Goal: Check status: Check status

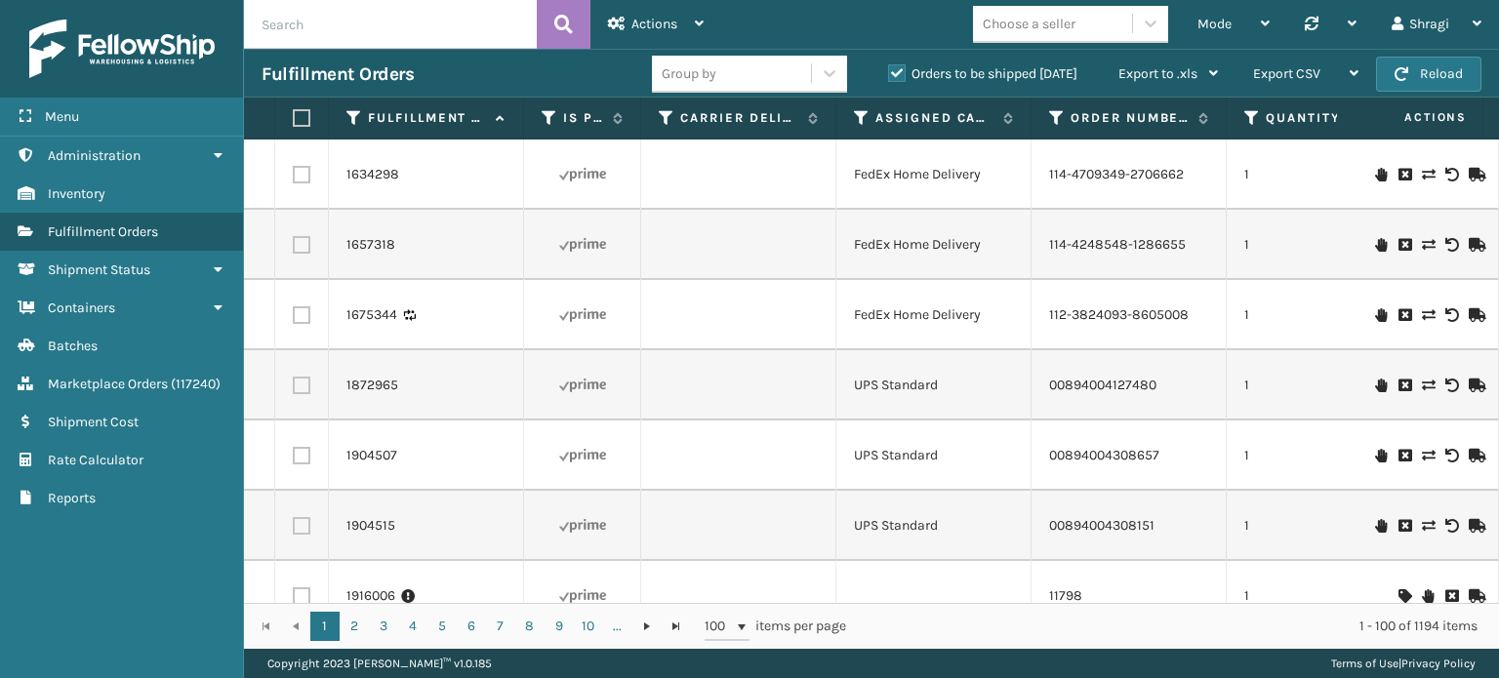
click at [925, 50] on div "Group by Orders to be shipped [DATE] Export to .xls Use ship by date Starting s…" at bounding box center [943, 74] width 583 height 49
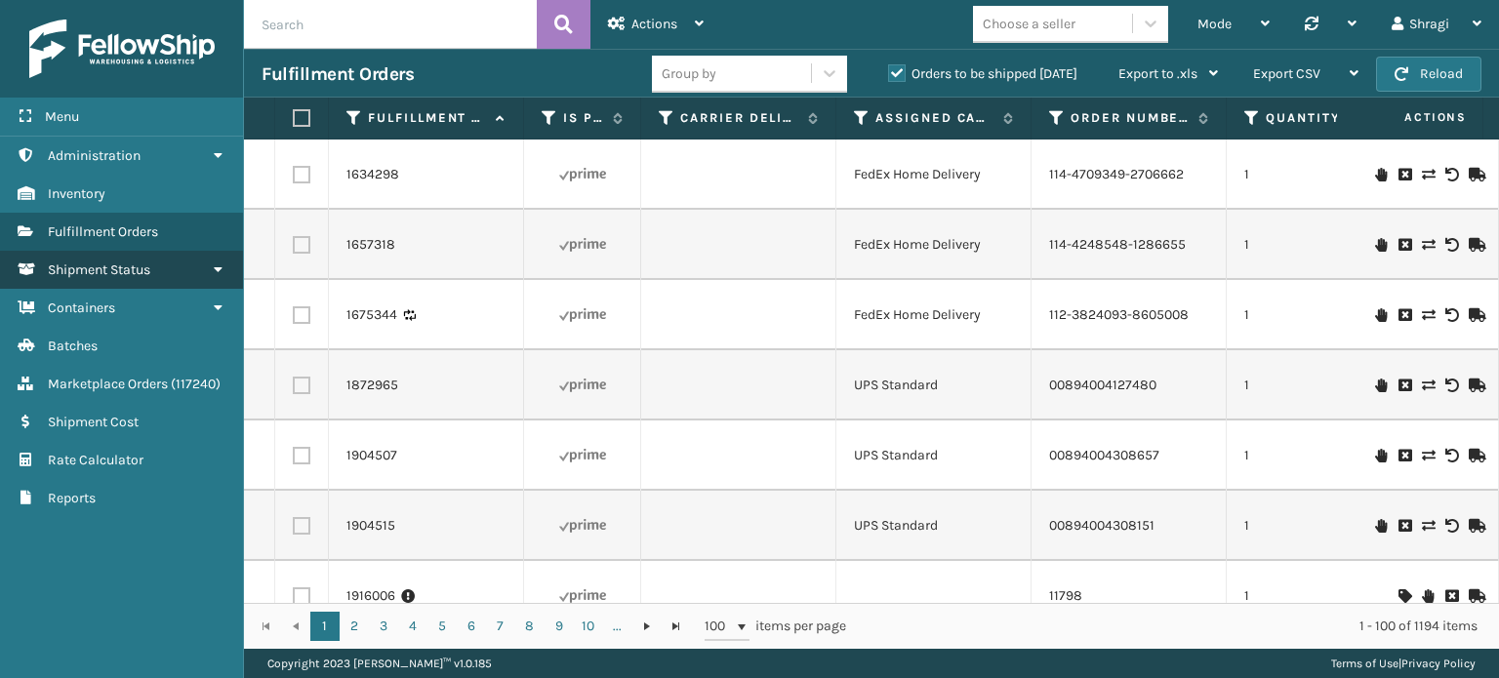
click at [156, 273] on link "Shipment Status" at bounding box center [121, 270] width 243 height 38
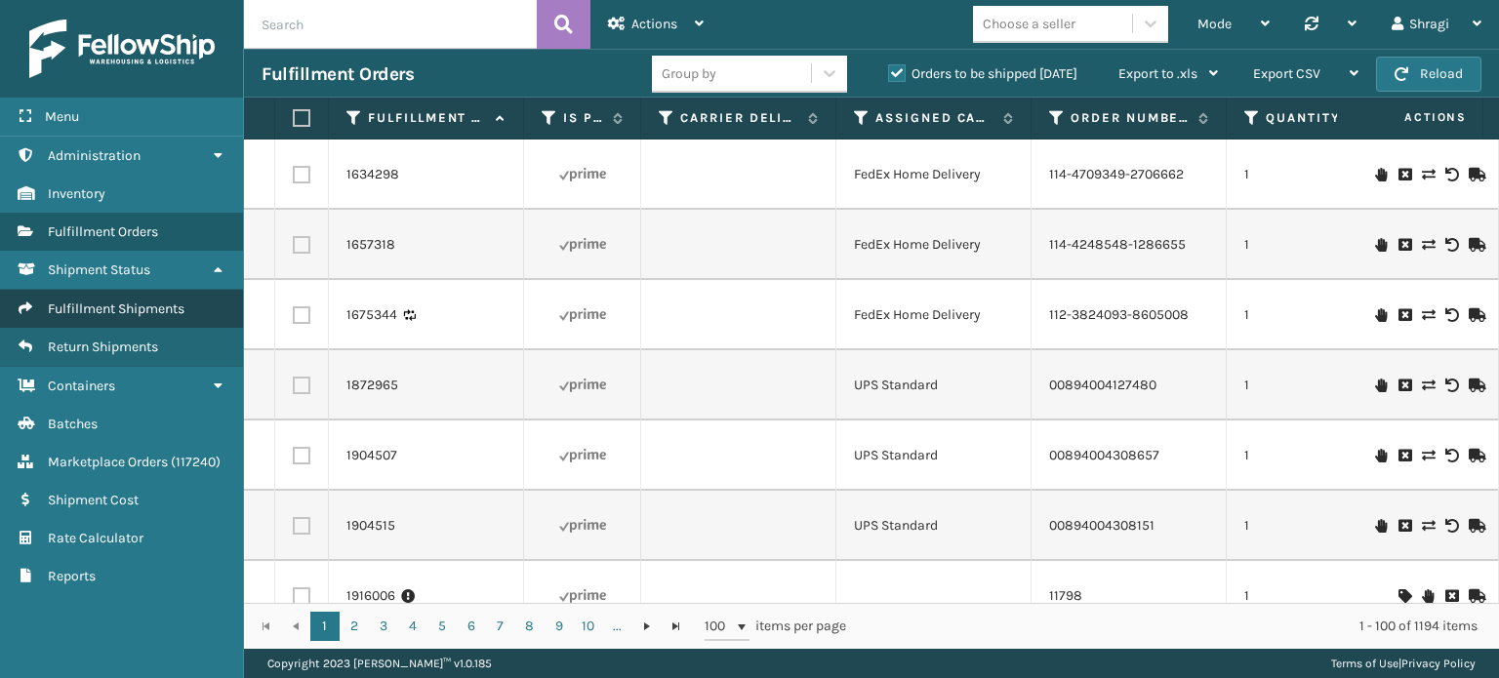
click at [119, 308] on span "Fulfillment Shipments" at bounding box center [116, 309] width 137 height 17
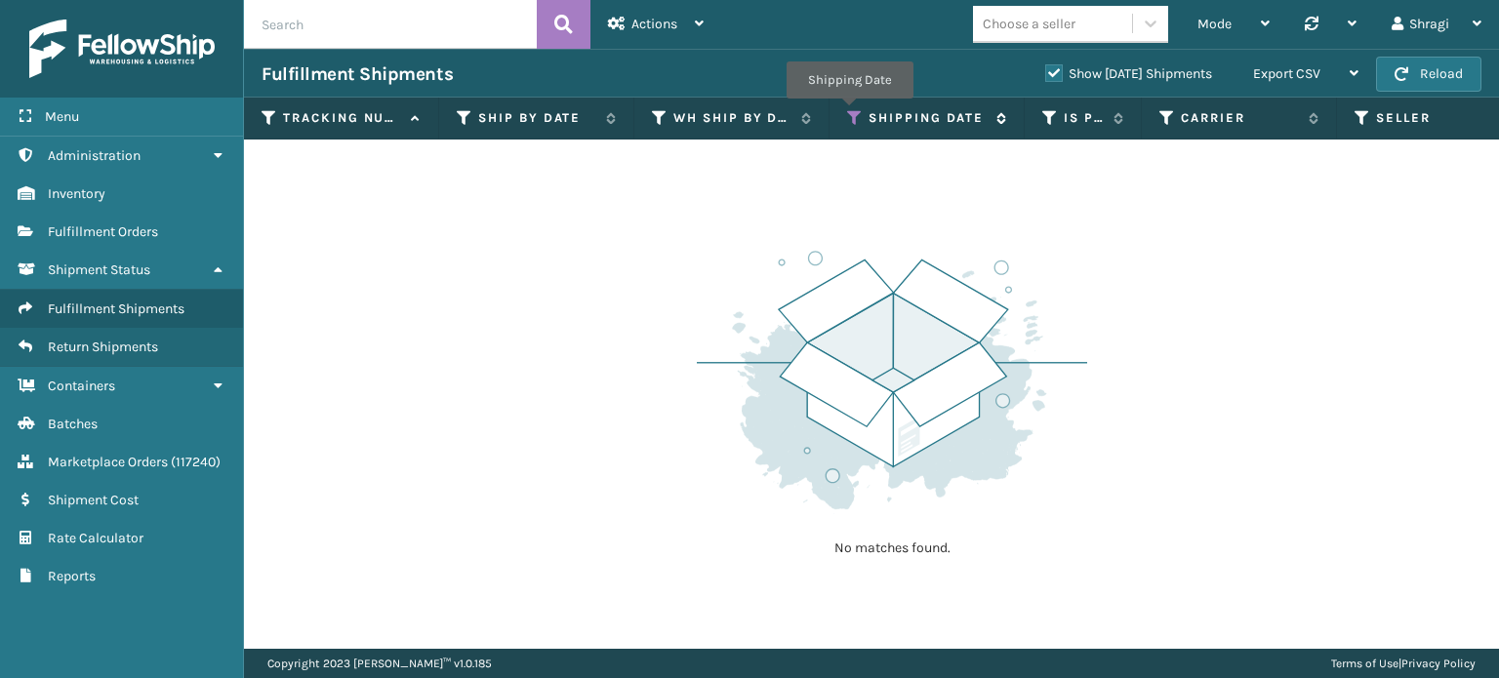
click at [849, 112] on icon at bounding box center [855, 118] width 16 height 18
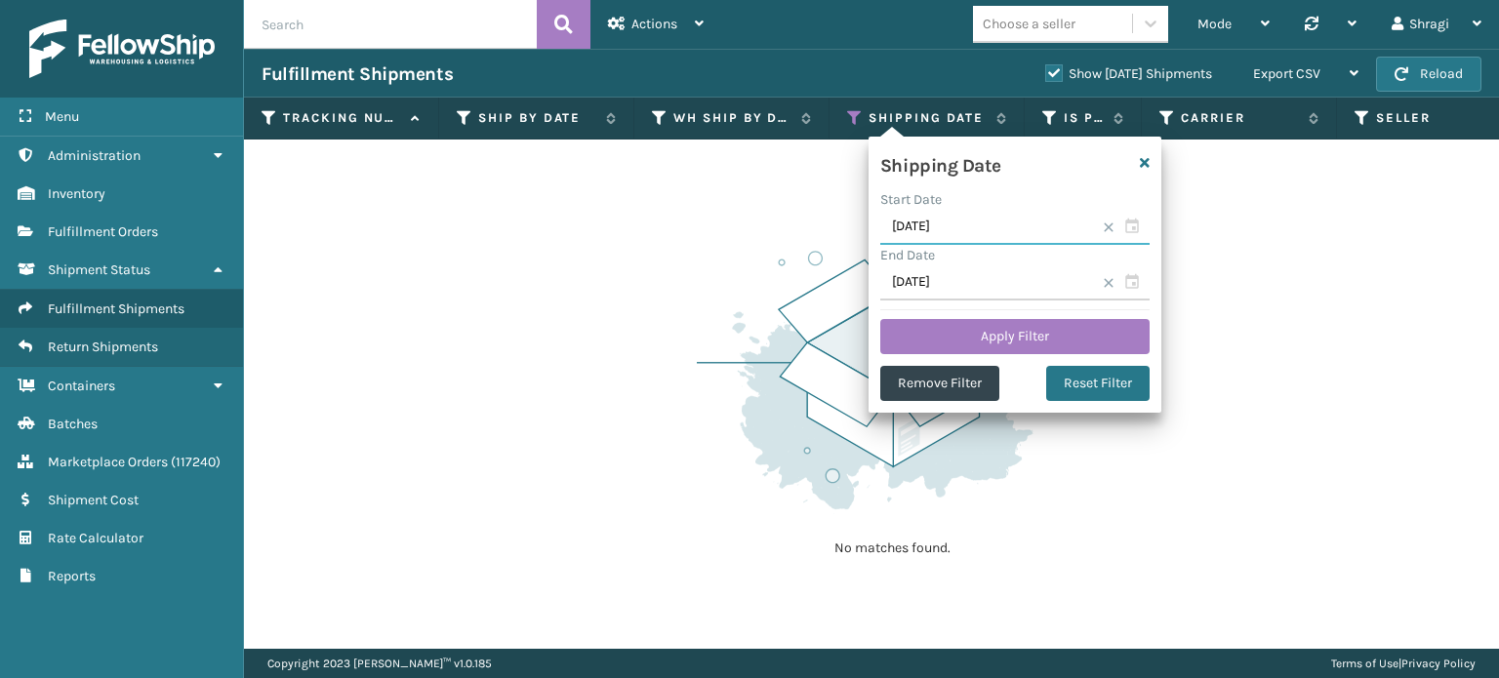
click at [972, 229] on input "[DATE]" at bounding box center [1014, 227] width 269 height 35
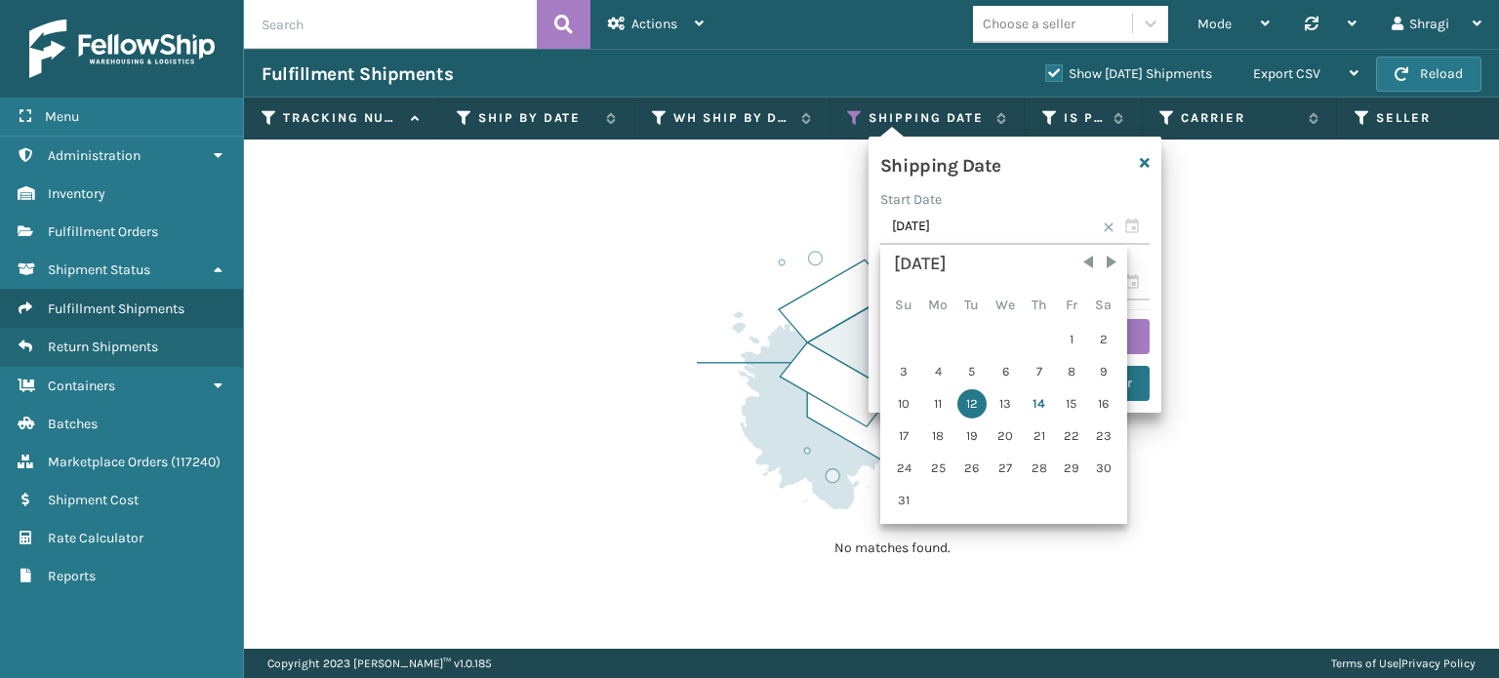
click at [987, 385] on div "[DATE] Su Mo Tu We Th Fr Sa 1 2 3 4 5 6 7 8 9 10 11 12 13 14 15 16 17 18 19 20 …" at bounding box center [1003, 384] width 235 height 267
click at [995, 396] on div "13" at bounding box center [1005, 403] width 32 height 29
click at [1003, 400] on div "13" at bounding box center [1005, 403] width 32 height 29
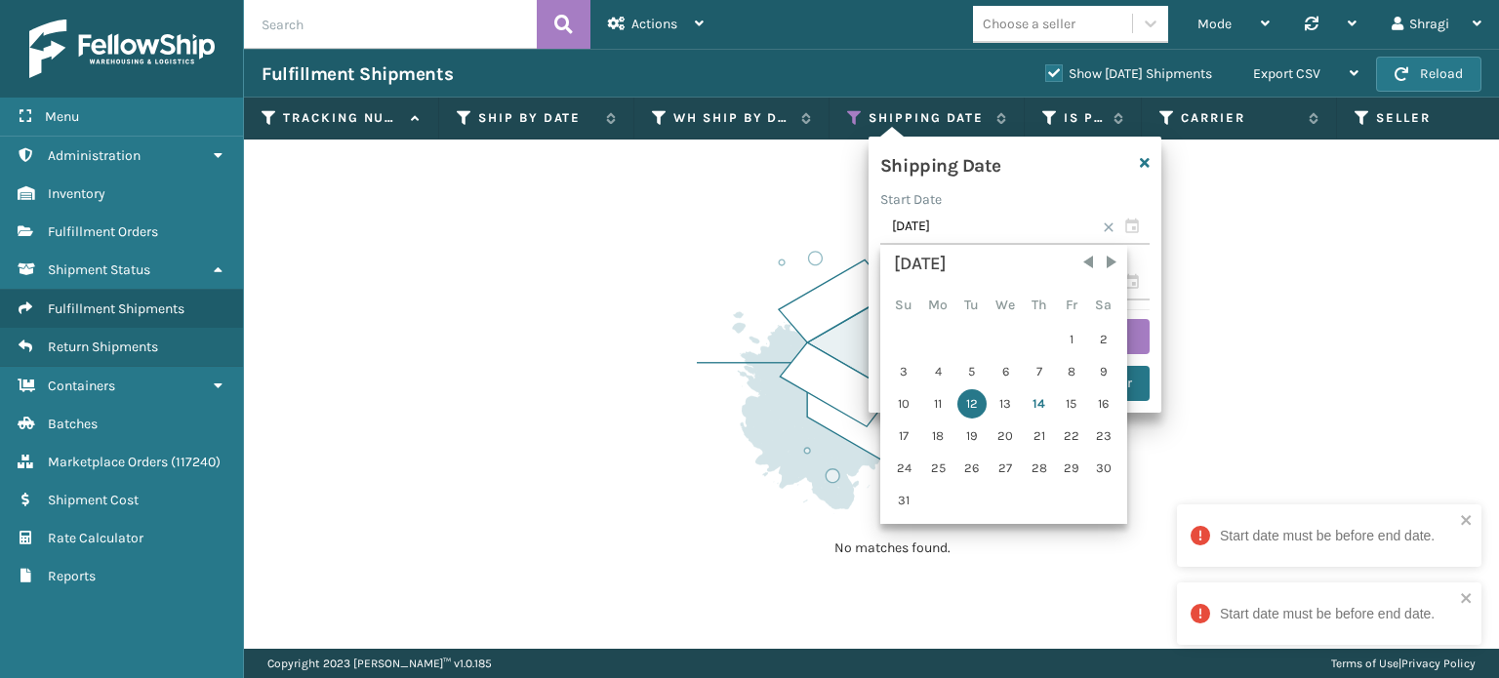
click at [999, 198] on div "Start Date" at bounding box center [1014, 199] width 269 height 20
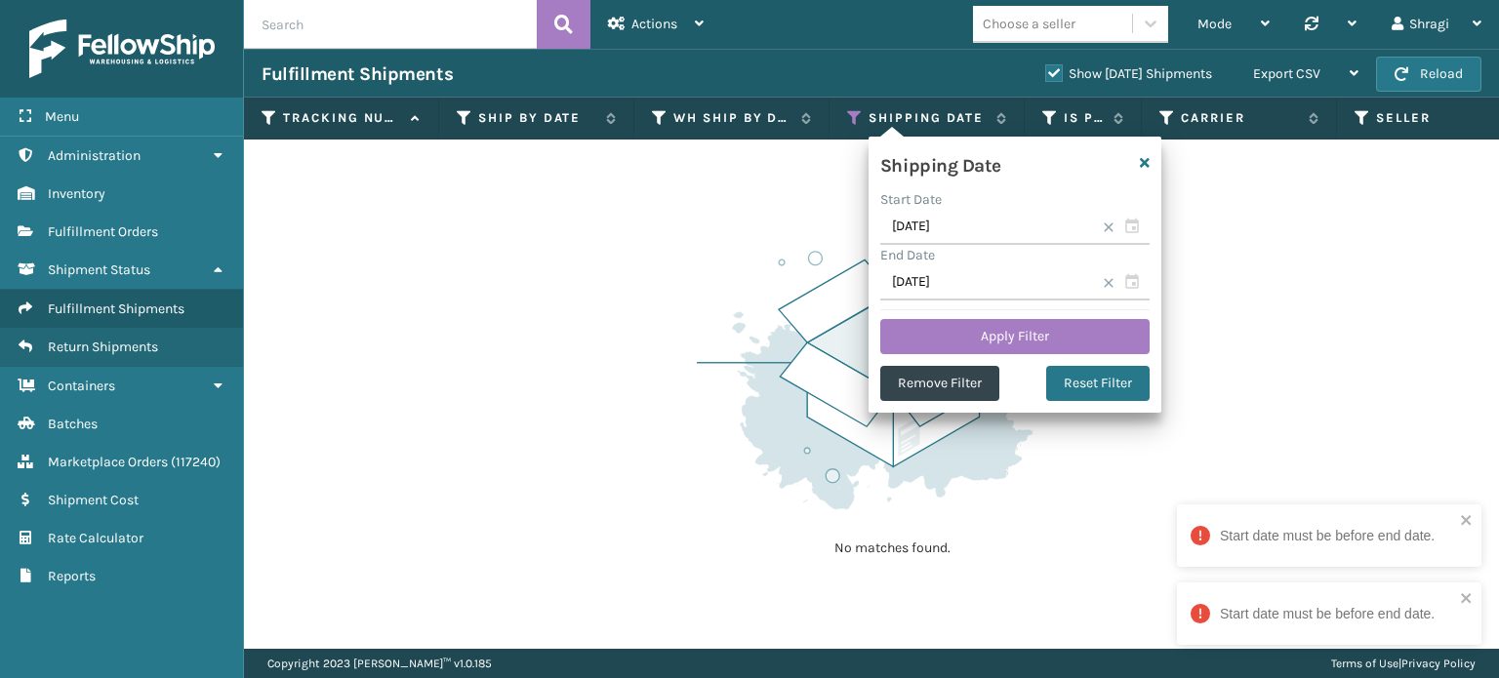
click at [980, 313] on div "Shipping Date Start Date [DATE] End Date [DATE] Apply Filter Remove Filter Rese…" at bounding box center [1014, 275] width 293 height 276
click at [974, 290] on input "[DATE]" at bounding box center [1014, 282] width 269 height 35
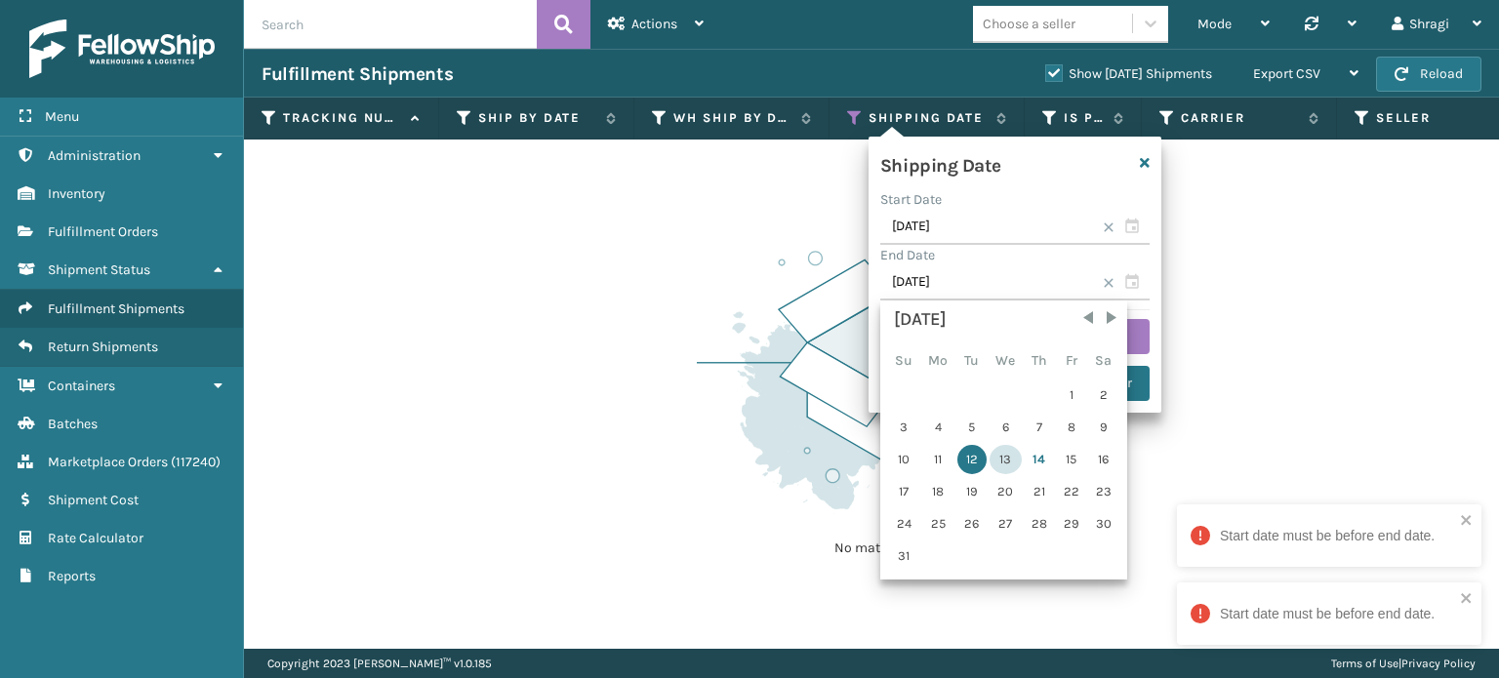
click at [999, 450] on div "13" at bounding box center [1005, 459] width 32 height 29
type input "[DATE]"
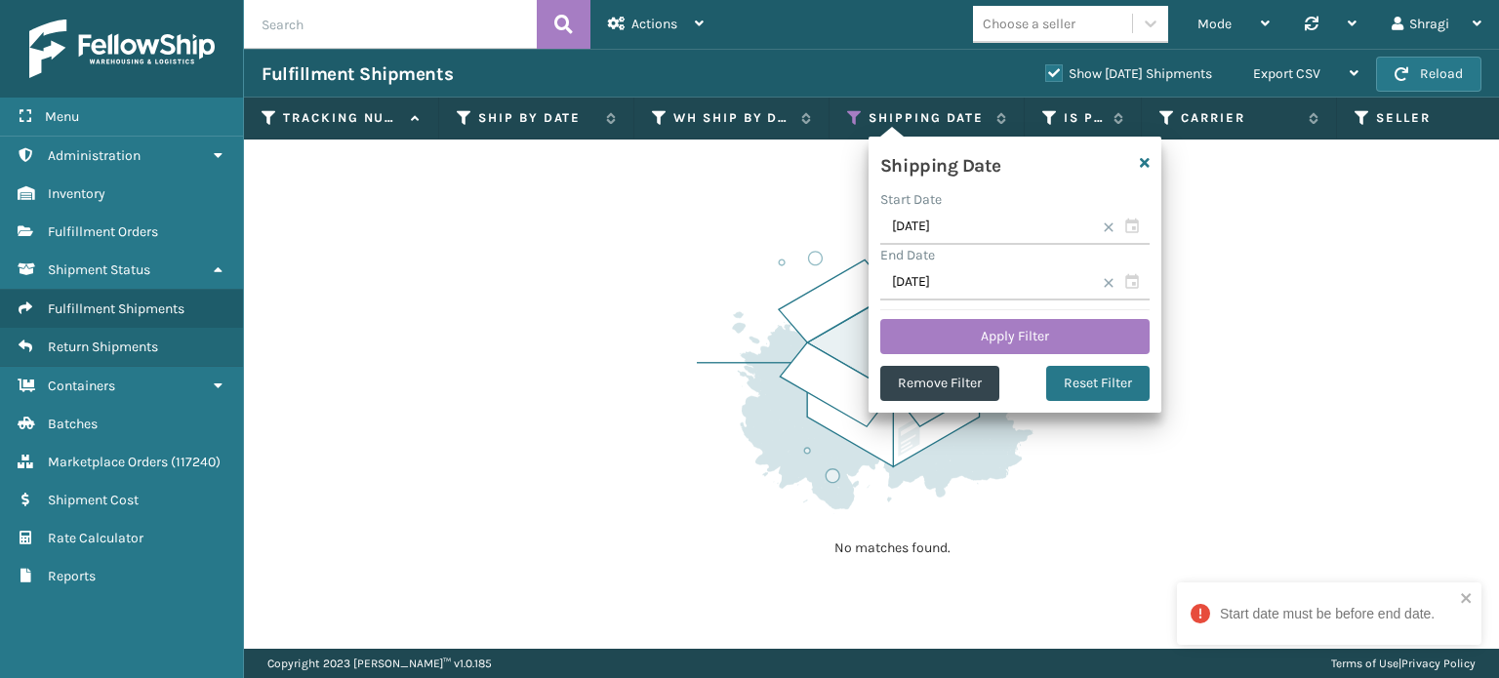
click at [956, 202] on div "Start Date" at bounding box center [1014, 199] width 269 height 20
click at [957, 223] on input "[DATE]" at bounding box center [1014, 227] width 269 height 35
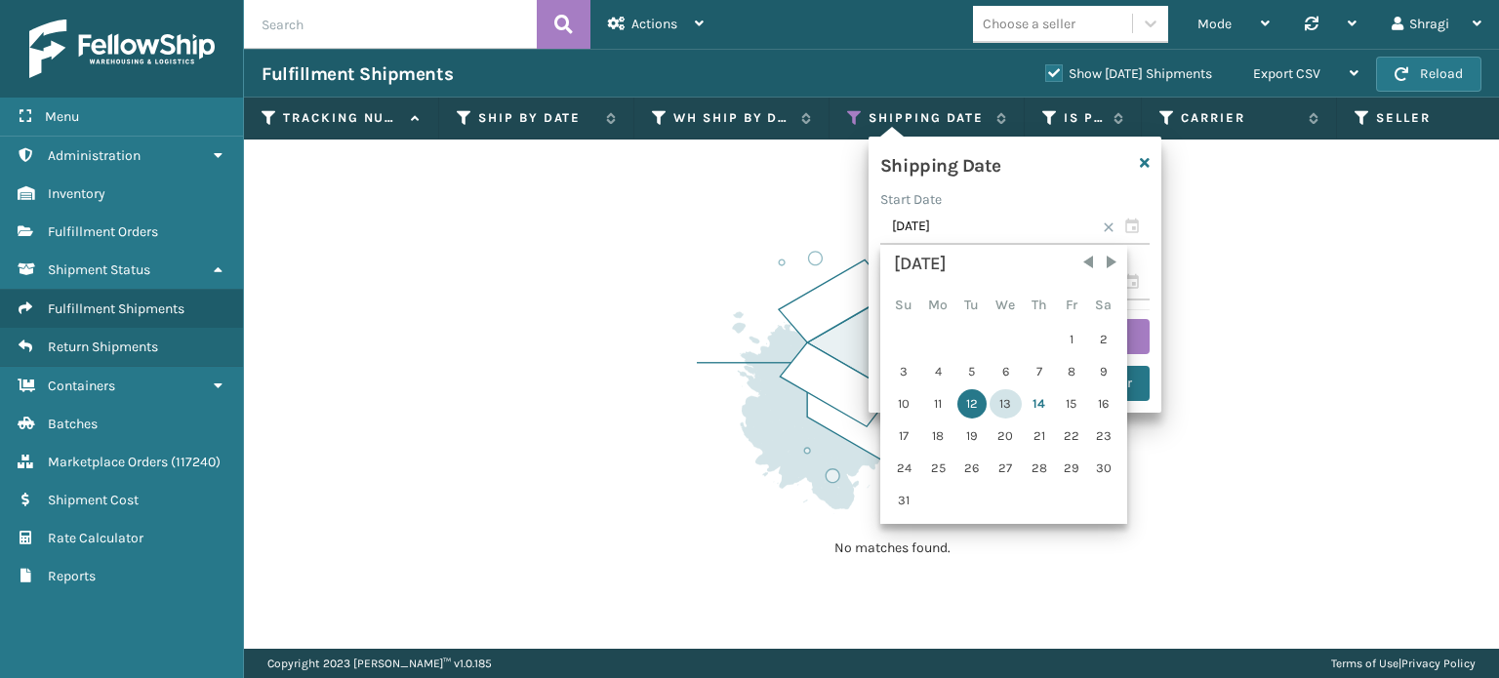
click at [1002, 400] on div "13" at bounding box center [1005, 403] width 32 height 29
type input "[DATE]"
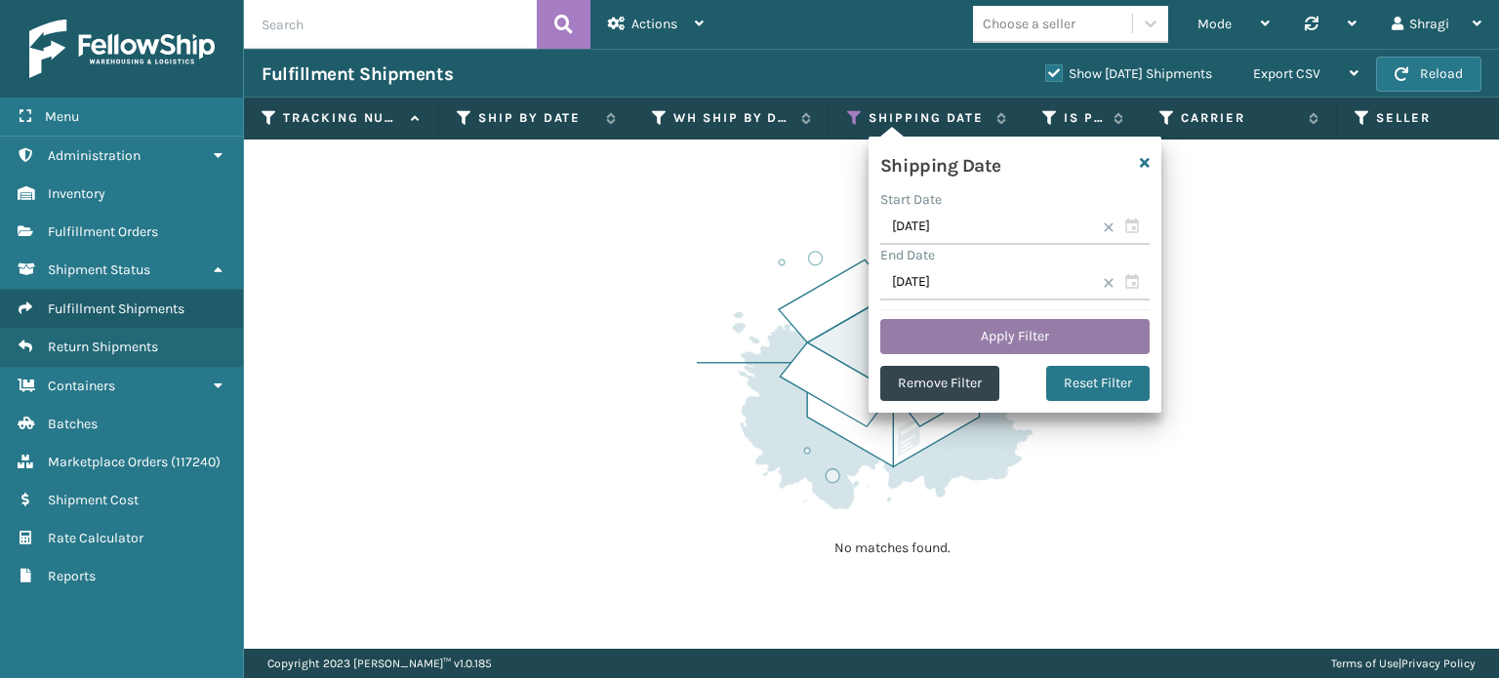
click at [995, 344] on button "Apply Filter" at bounding box center [1014, 336] width 269 height 35
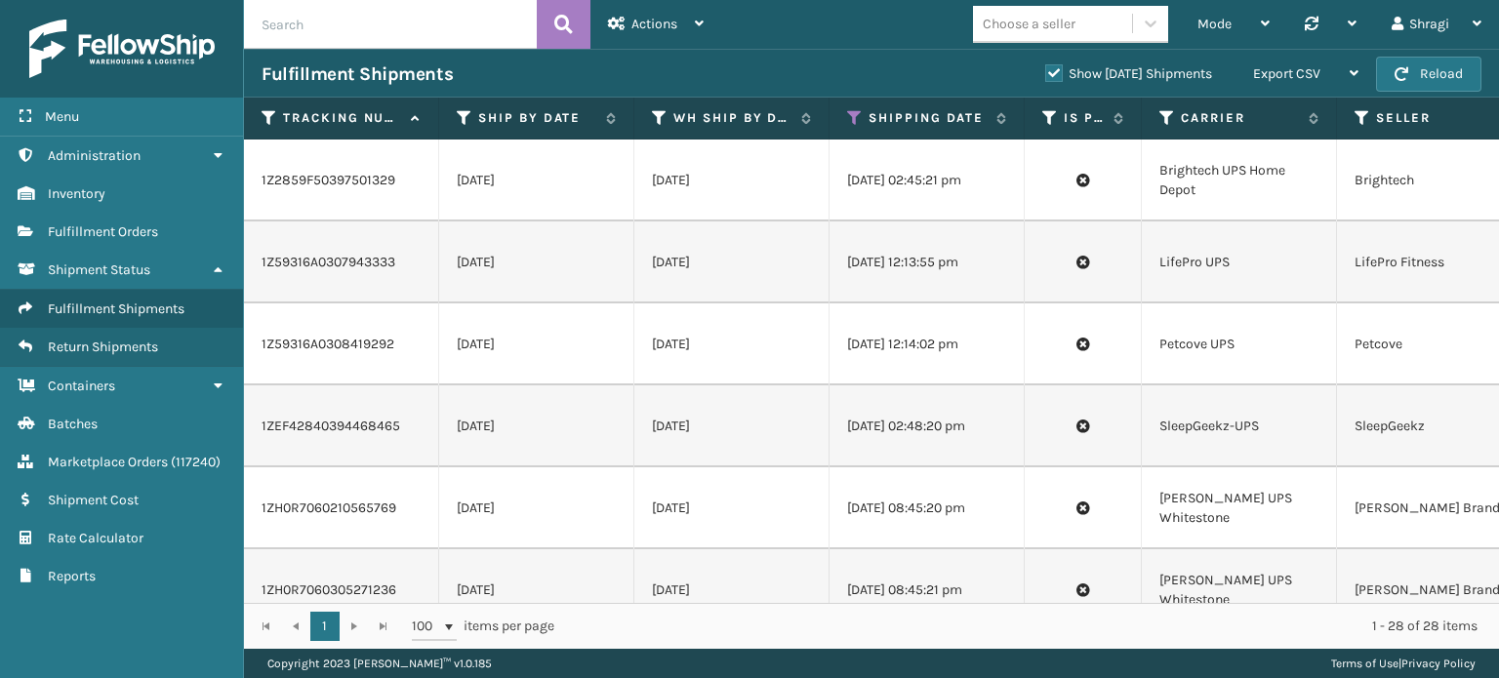
click at [1144, 368] on td "Petcove UPS" at bounding box center [1239, 344] width 195 height 82
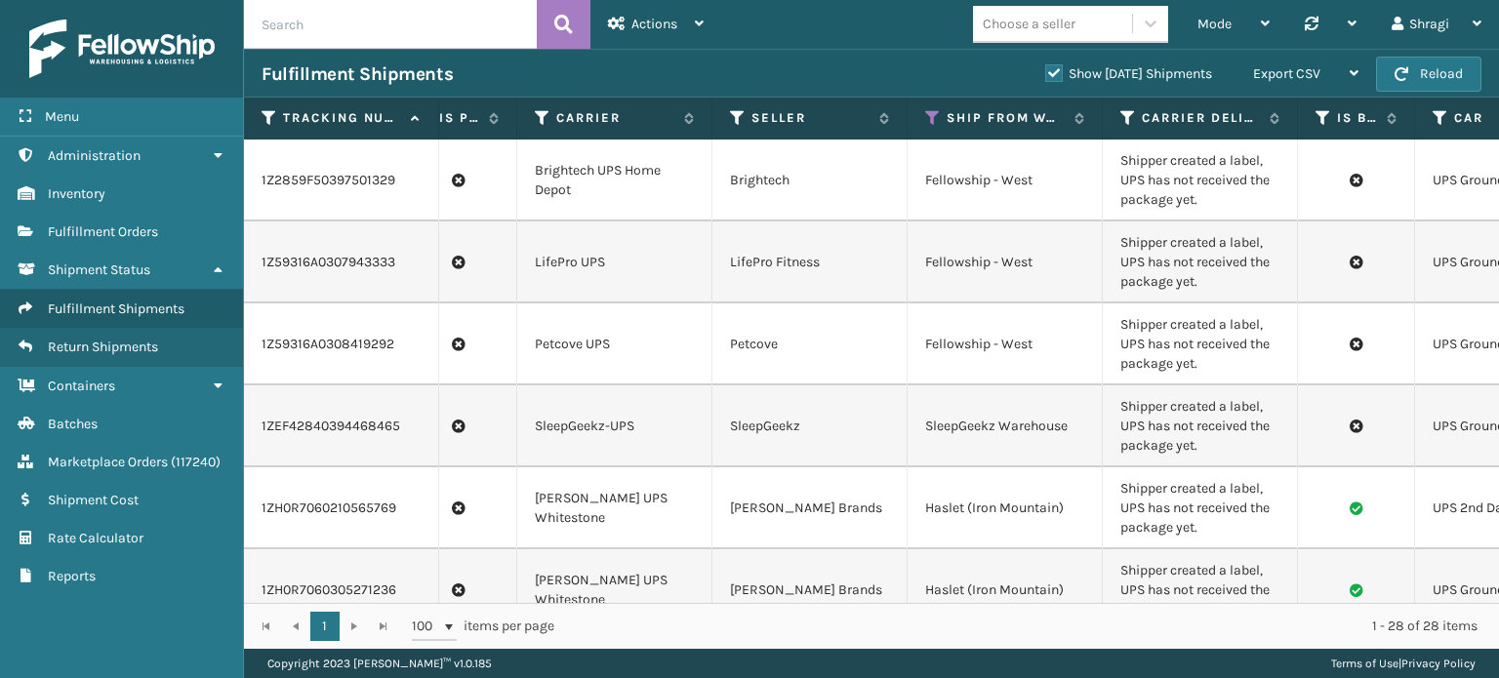
scroll to position [0, 520]
